Goal: Check status: Check status

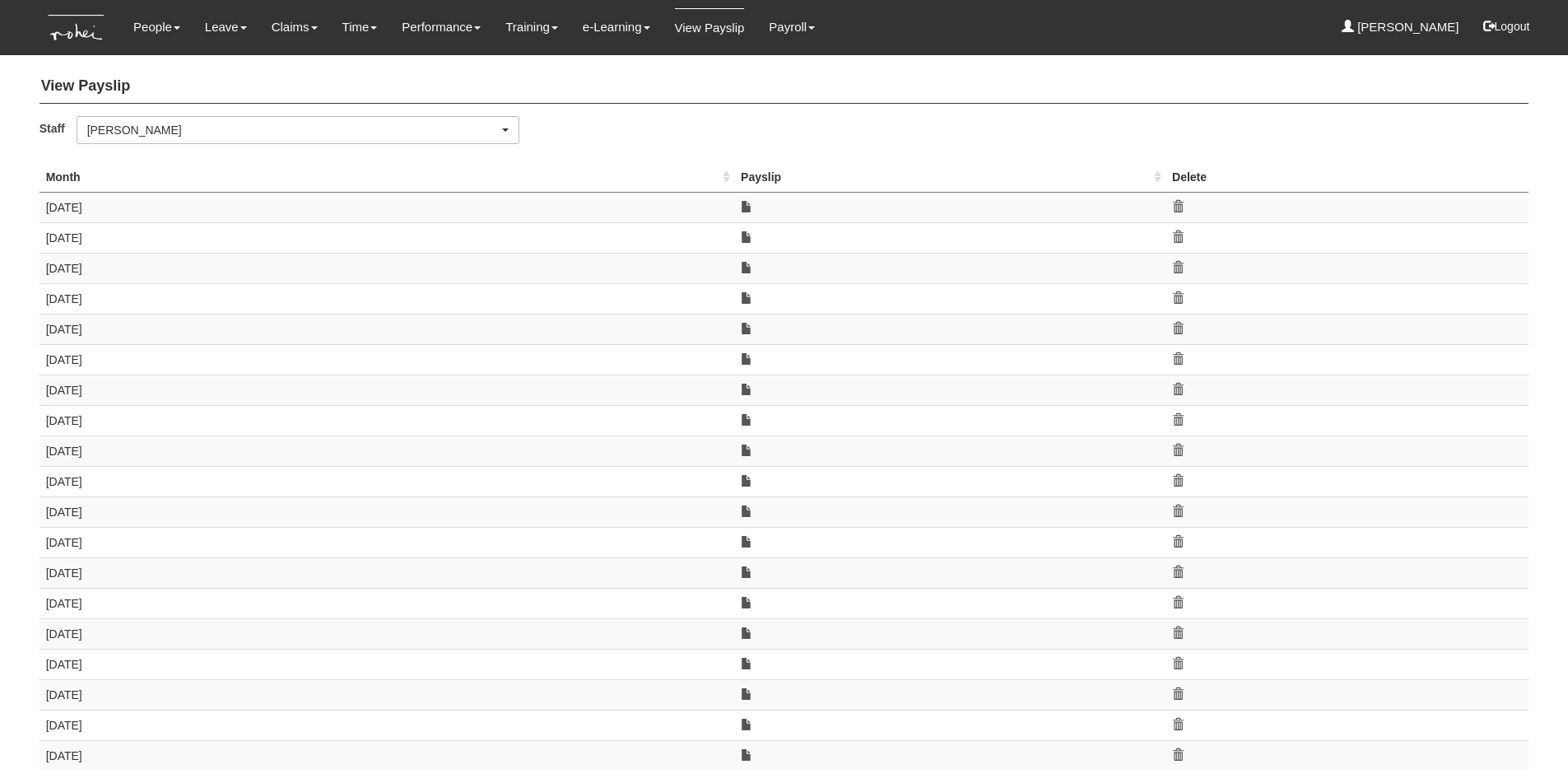
select select "5e225cdc-7ce9-465a-9503-99e8ed4cc44e"
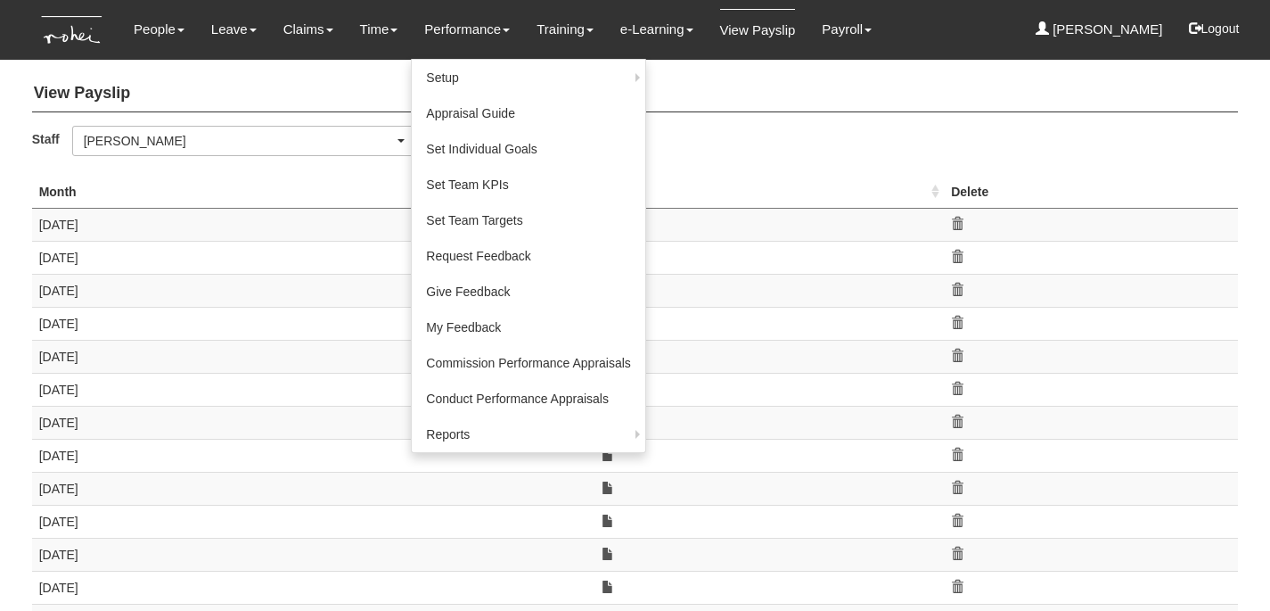
select select "f746e1e2-913e-4331-b3e8-c228b826df42"
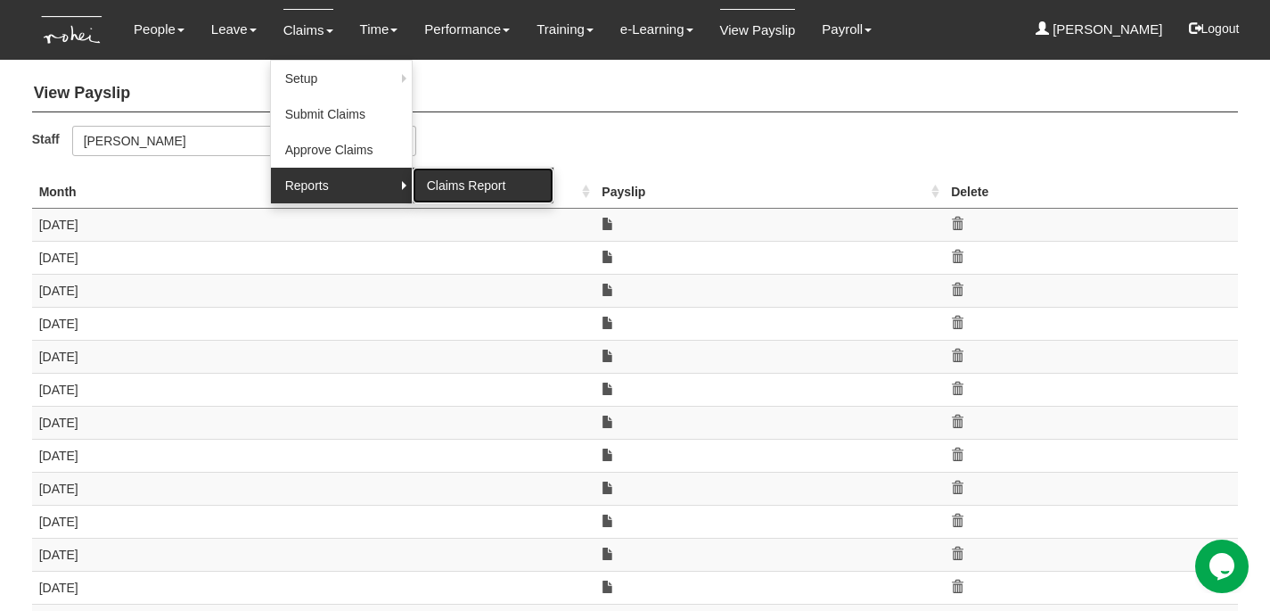
click at [435, 185] on link "Claims Report" at bounding box center [483, 186] width 141 height 36
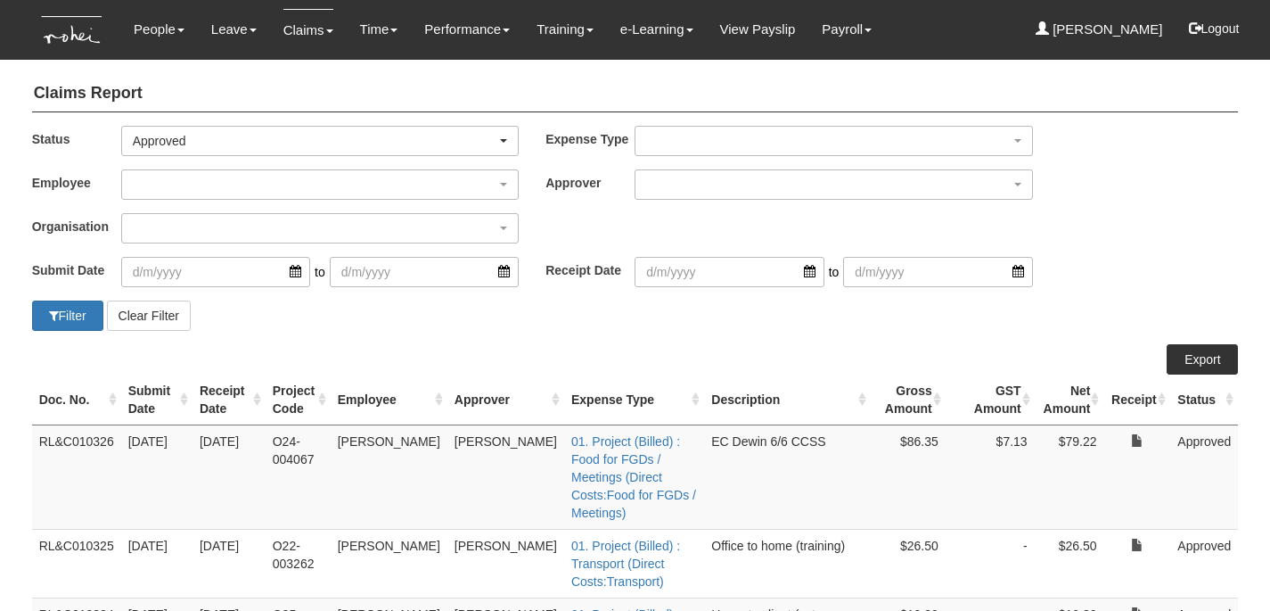
select select "50"
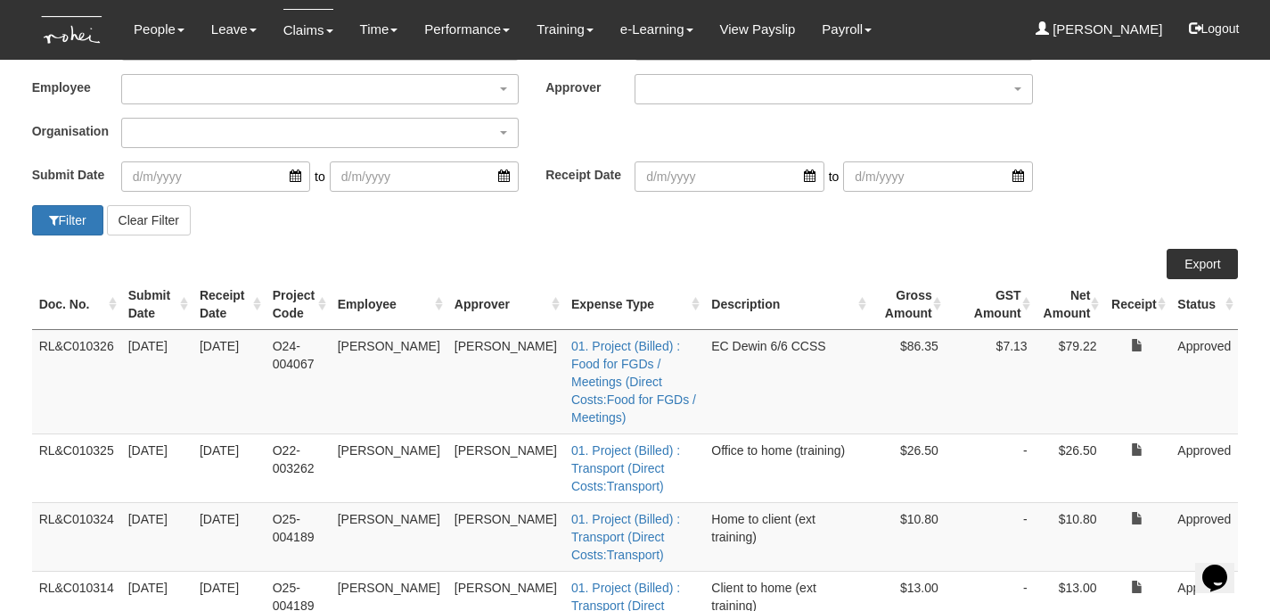
scroll to position [69, 0]
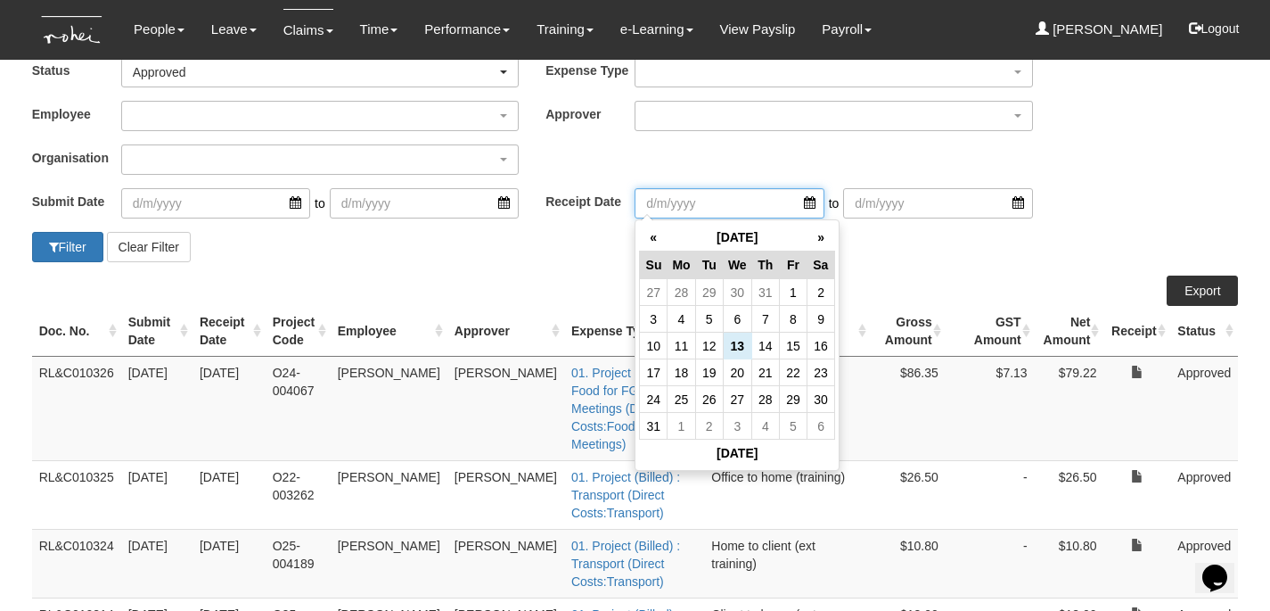
click at [751, 199] on input "search" at bounding box center [729, 203] width 189 height 30
click at [651, 239] on th "«" at bounding box center [654, 238] width 28 height 28
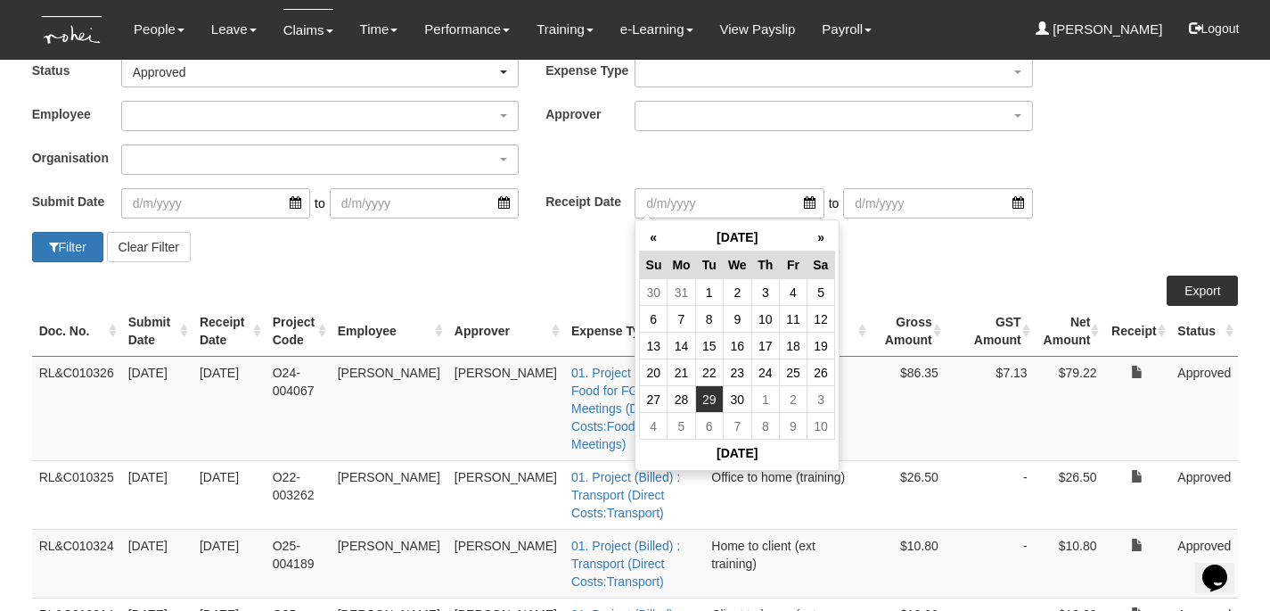
click at [709, 393] on td "29" at bounding box center [709, 399] width 28 height 27
type input "[DATE]"
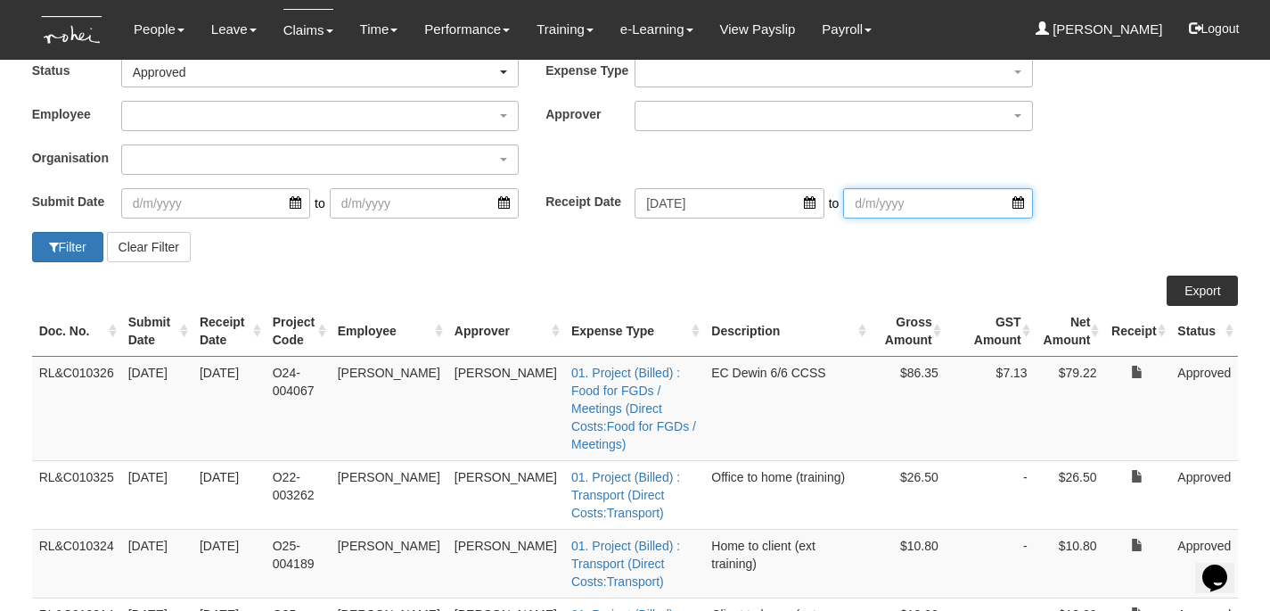
click at [856, 190] on input "search" at bounding box center [937, 203] width 189 height 30
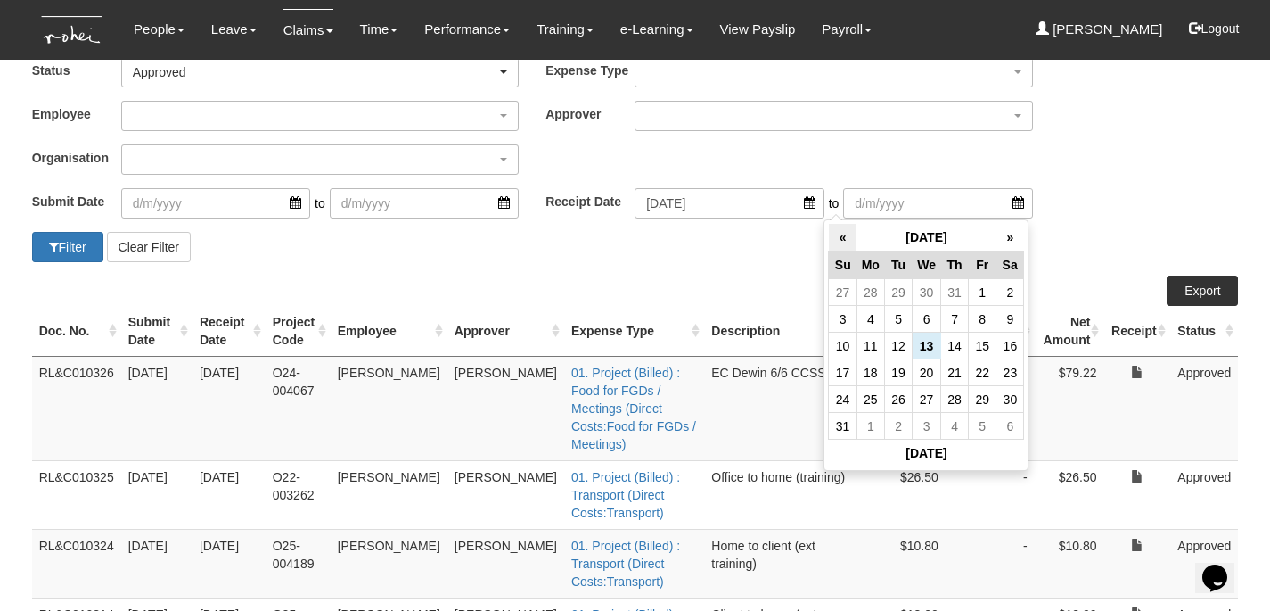
click at [846, 232] on th "«" at bounding box center [843, 238] width 28 height 28
click at [904, 393] on td "29" at bounding box center [898, 399] width 28 height 27
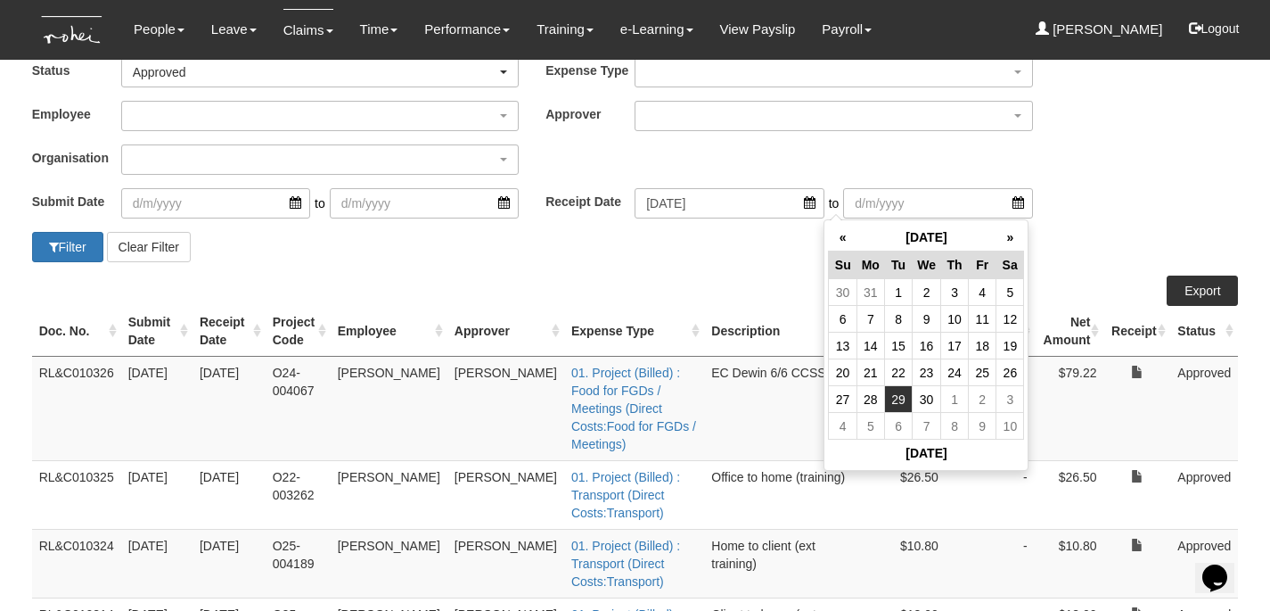
type input "[DATE]"
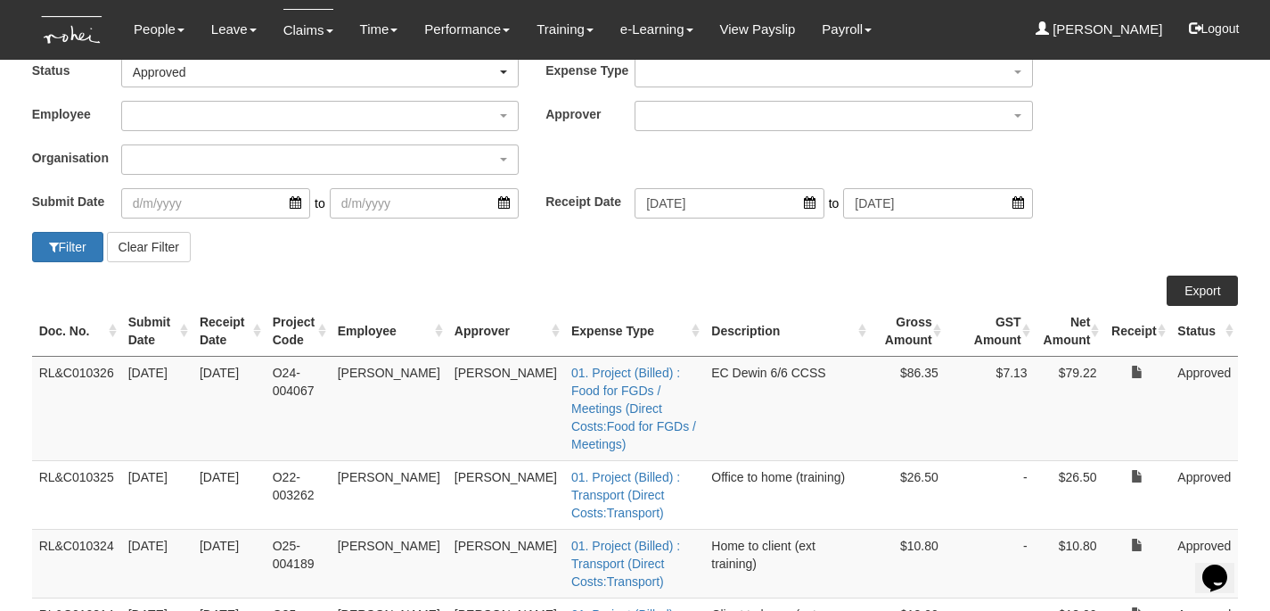
scroll to position [0, 0]
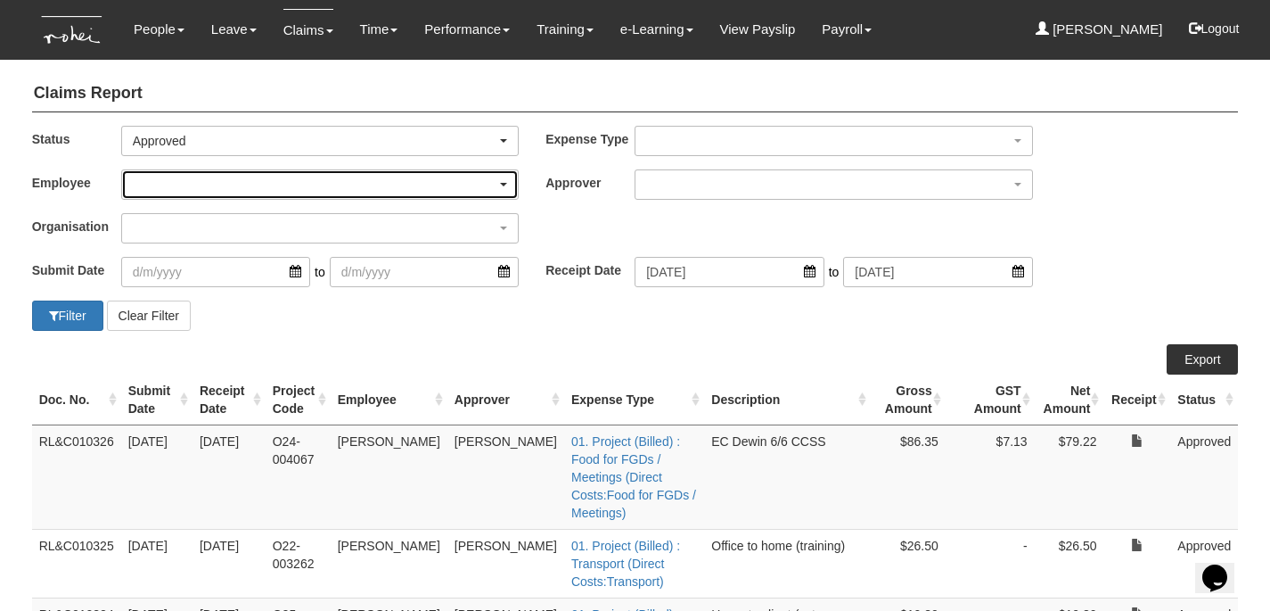
click at [383, 177] on div "button" at bounding box center [320, 184] width 397 height 29
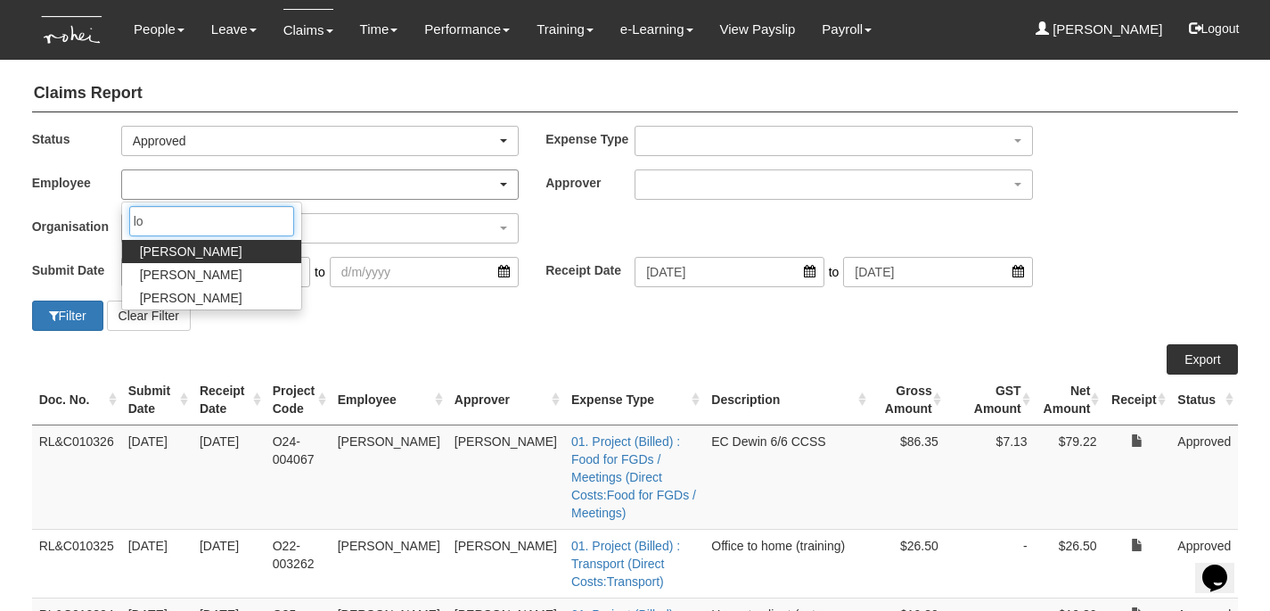
type input "[PERSON_NAME]"
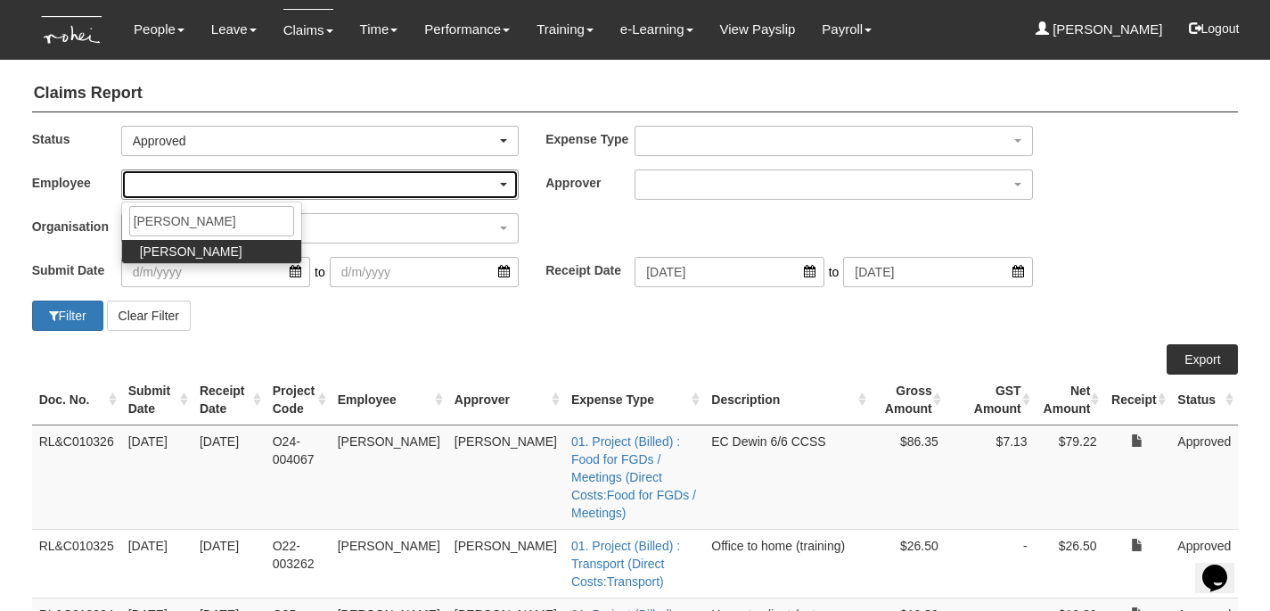
select select "41d79307-2cda-4882-b0e6-df9b5aff3b02"
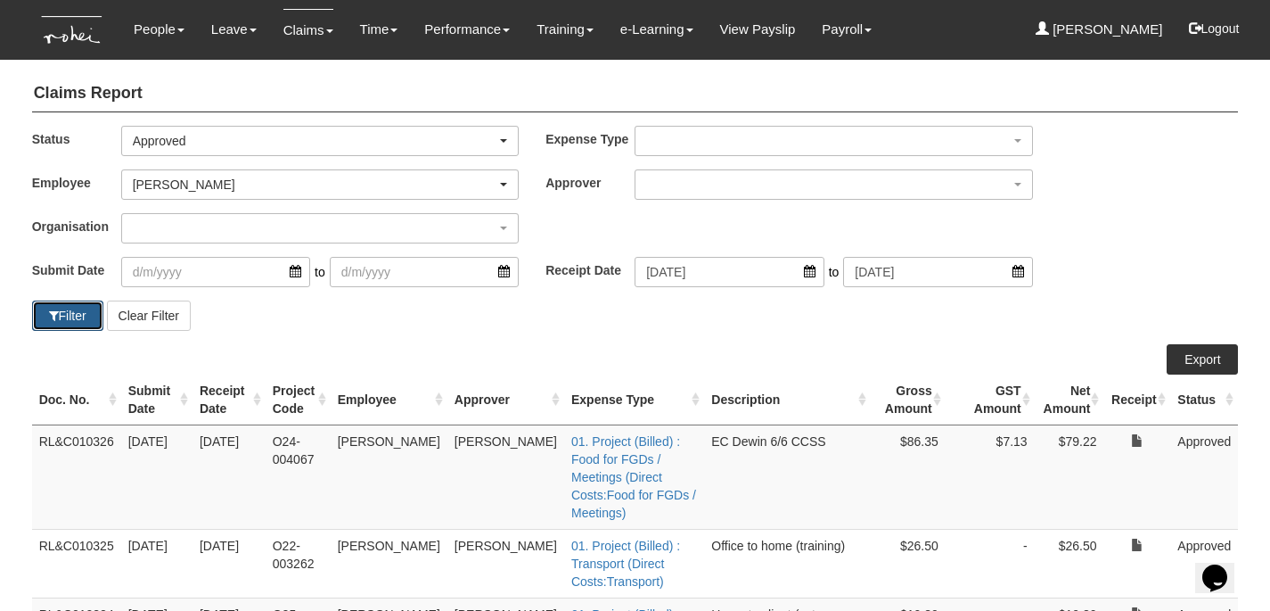
click at [51, 309] on span "button" at bounding box center [54, 315] width 10 height 12
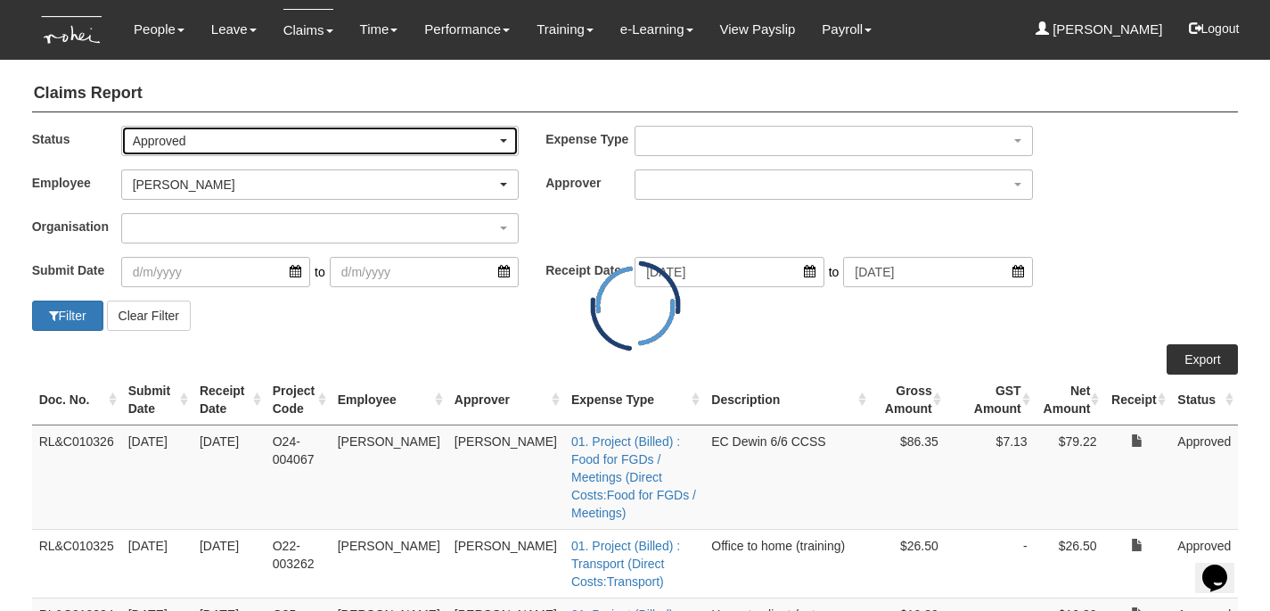
click at [241, 146] on div "Approved" at bounding box center [315, 141] width 365 height 18
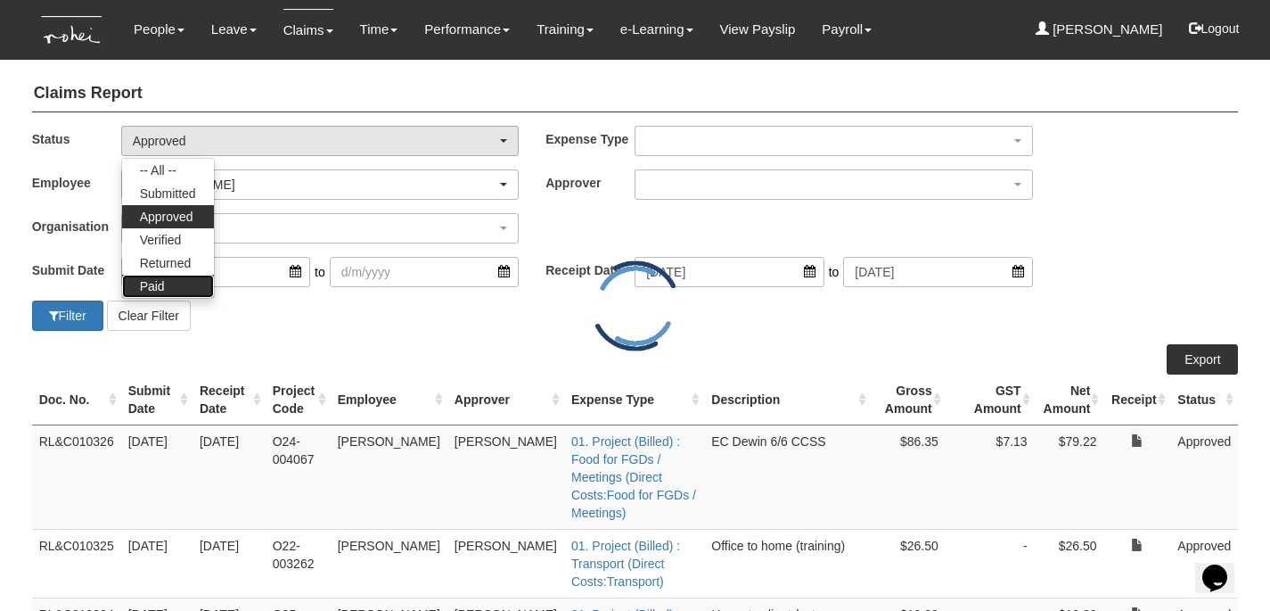
click at [177, 288] on link "Paid" at bounding box center [168, 286] width 92 height 23
select select "Paid"
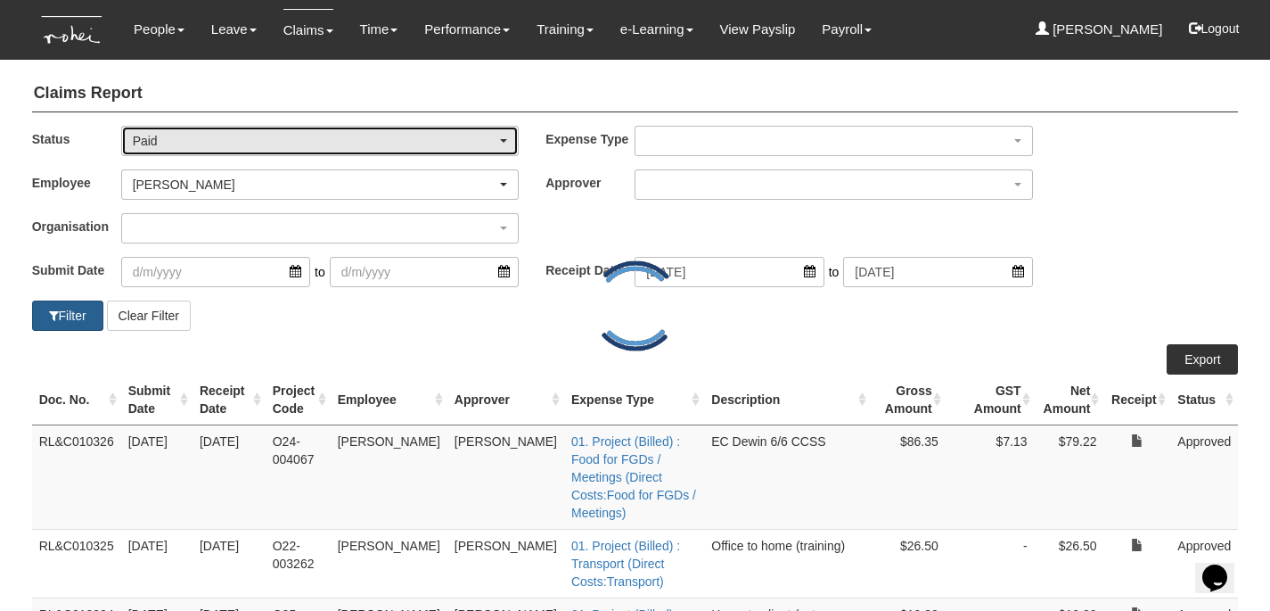
select select "50"
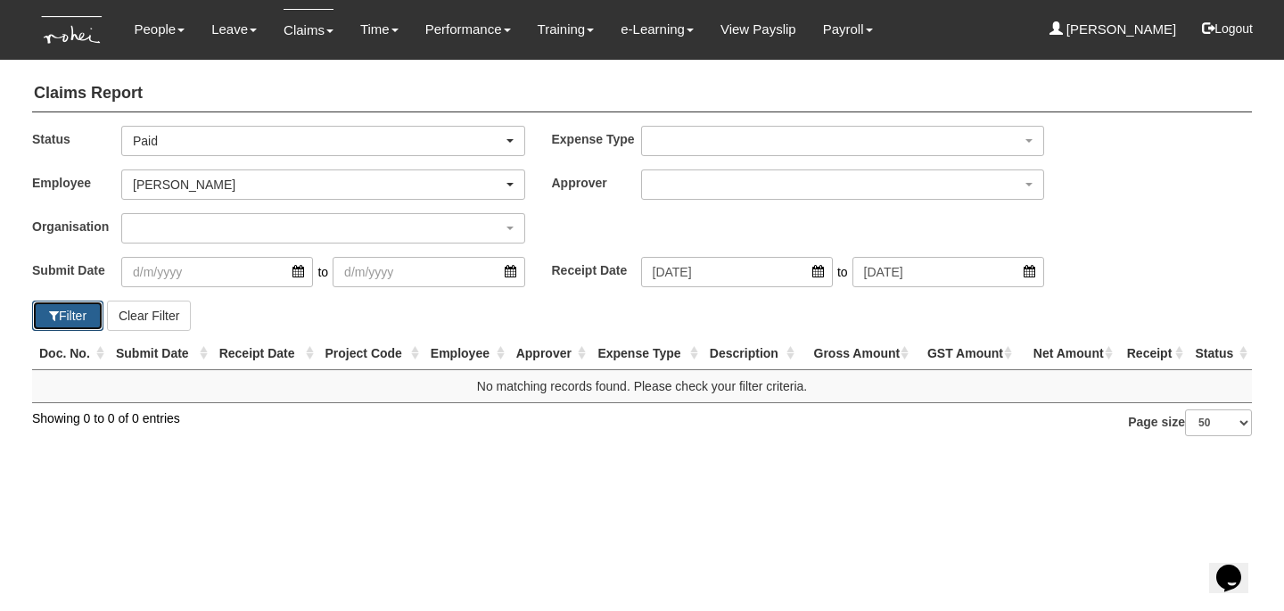
click at [74, 313] on button "Filter" at bounding box center [67, 315] width 71 height 30
select select "50"
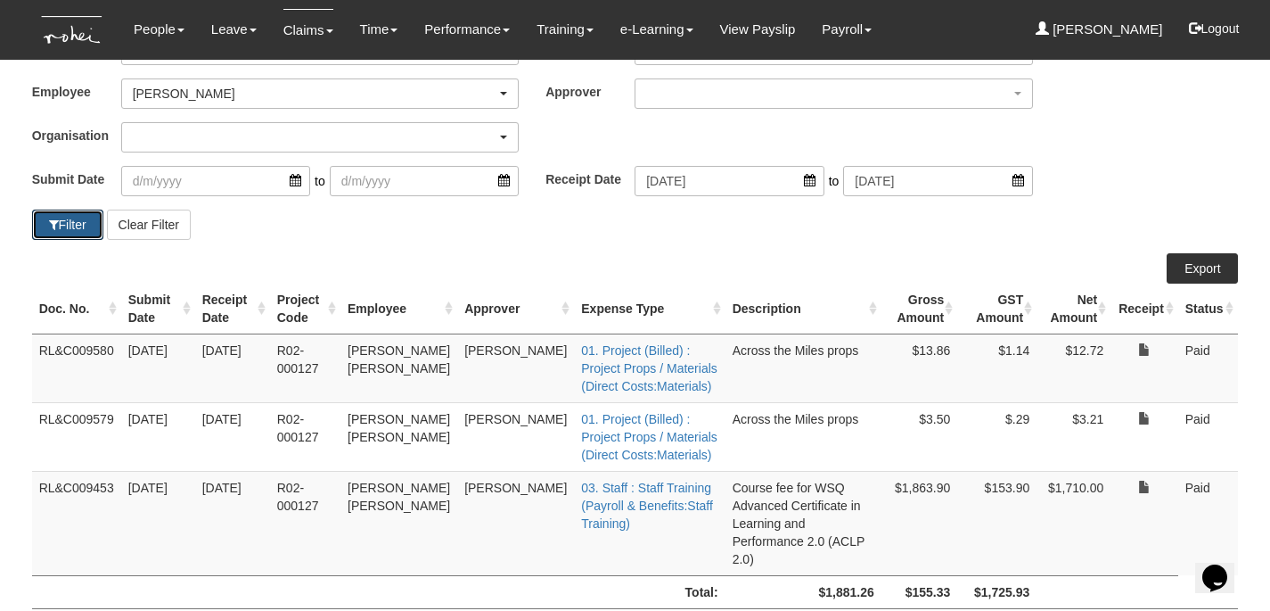
scroll to position [94, 0]
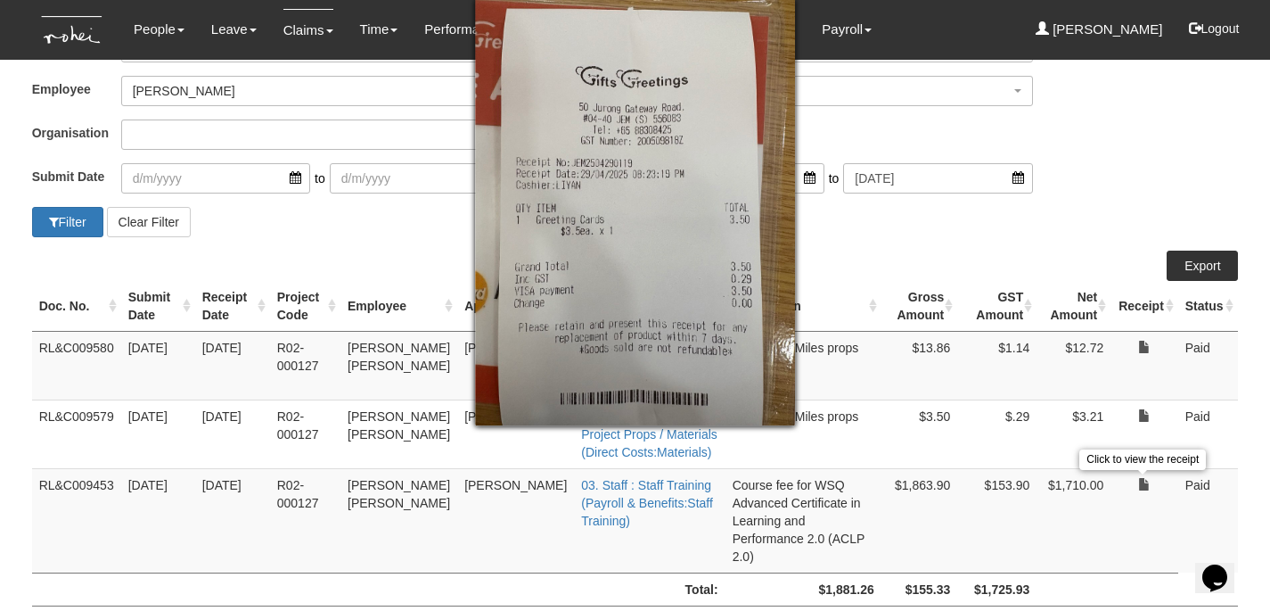
click at [1105, 572] on td at bounding box center [1108, 588] width 142 height 33
